Goal: Information Seeking & Learning: Learn about a topic

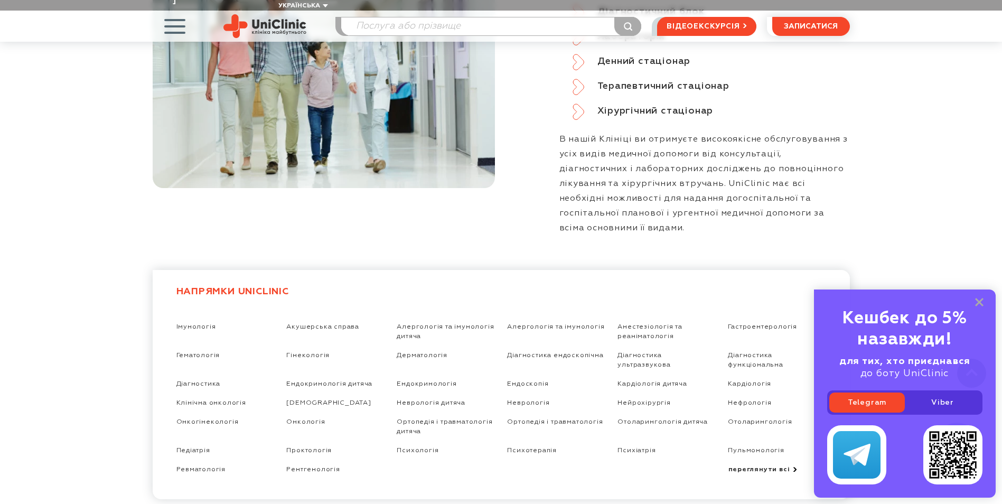
scroll to position [1849, 0]
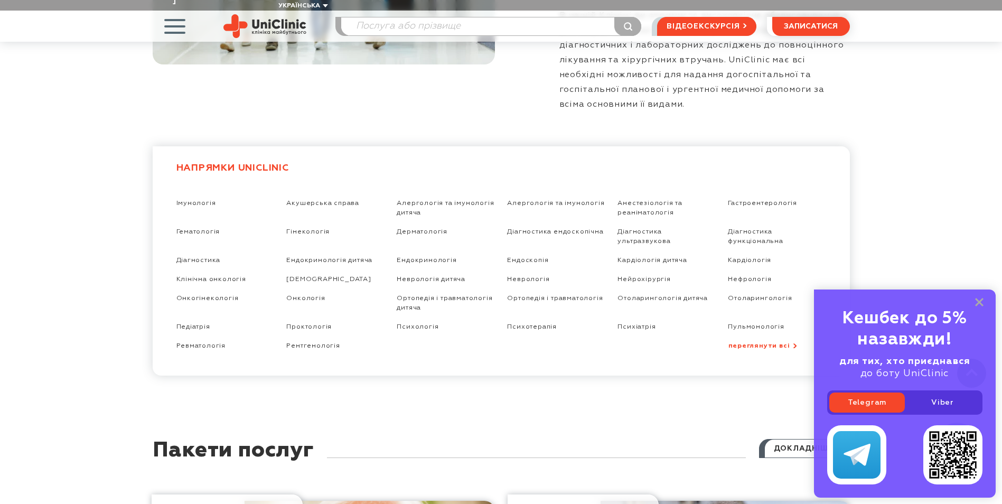
click at [760, 341] on link "переглянути всі" at bounding box center [777, 345] width 98 height 9
click at [768, 341] on link "переглянути всі" at bounding box center [777, 345] width 98 height 9
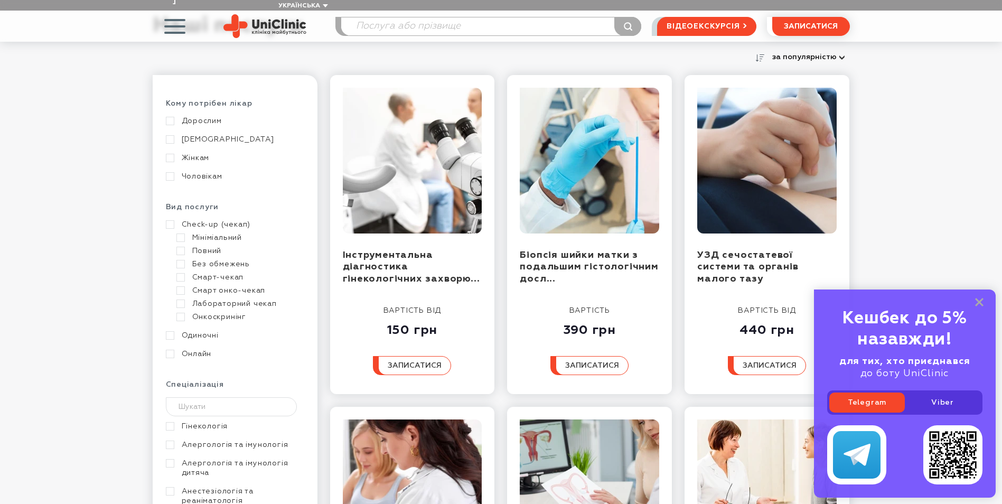
scroll to position [53, 0]
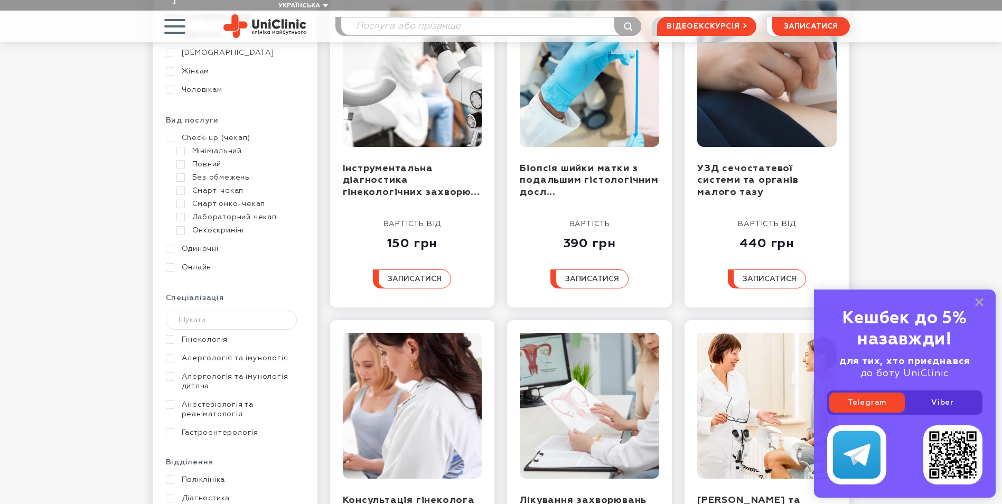
scroll to position [211, 0]
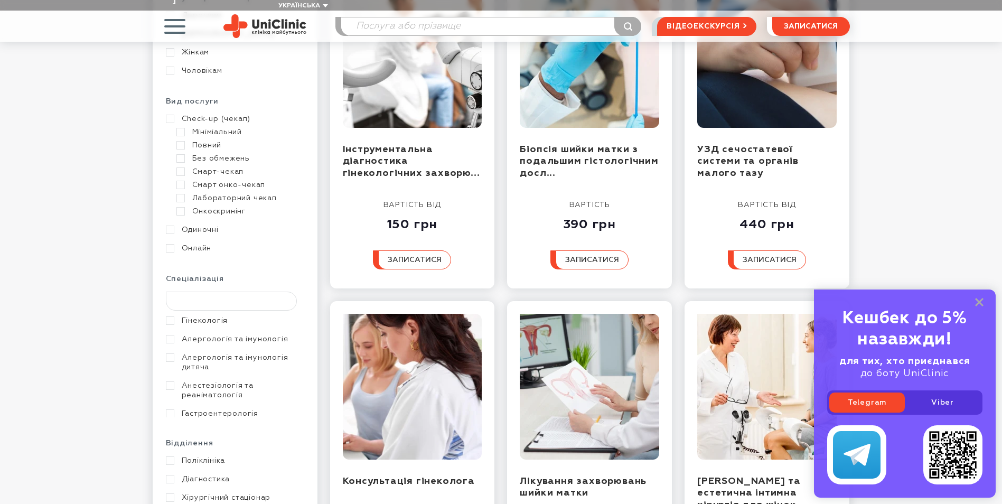
click at [200, 296] on input "text" at bounding box center [232, 301] width 132 height 19
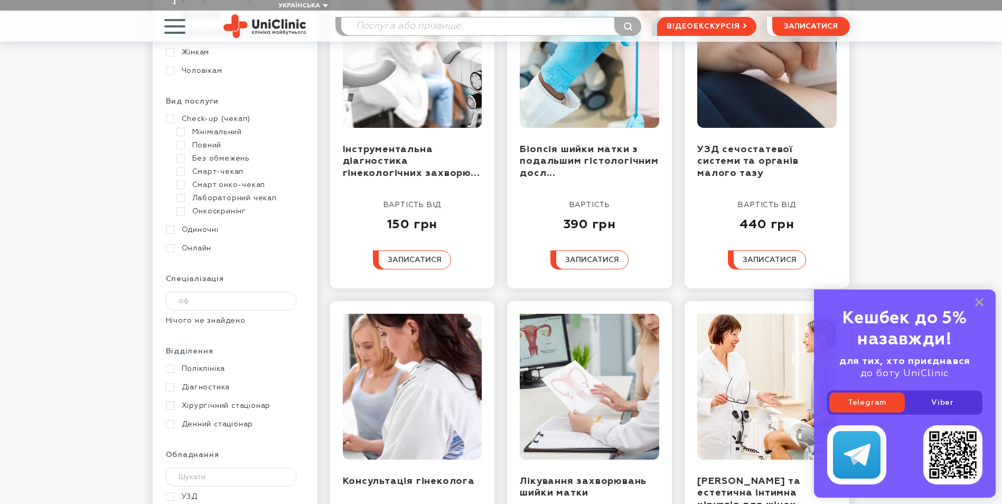
type input "о"
type input "н"
type input "о"
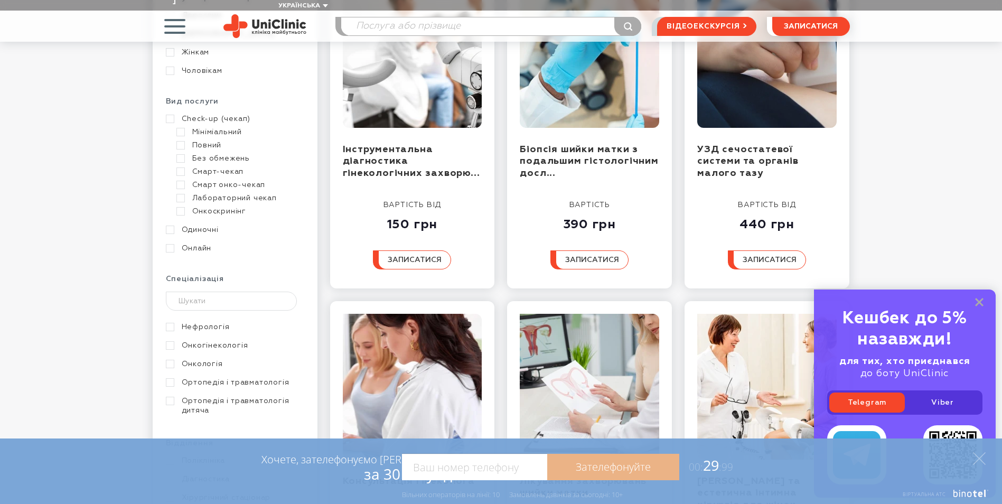
scroll to position [367, 0]
